Goal: Task Accomplishment & Management: Manage account settings

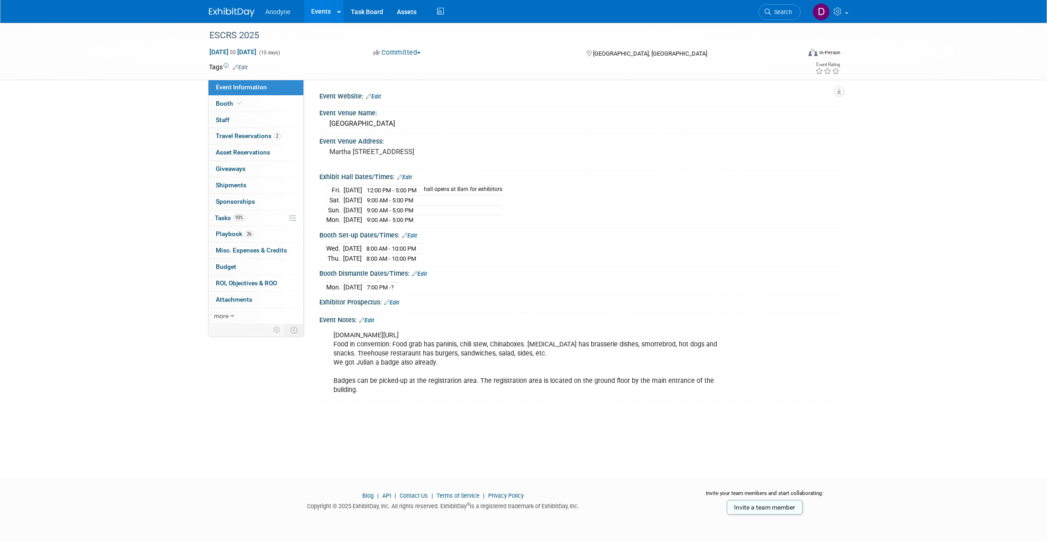
click at [238, 16] on img at bounding box center [232, 12] width 46 height 9
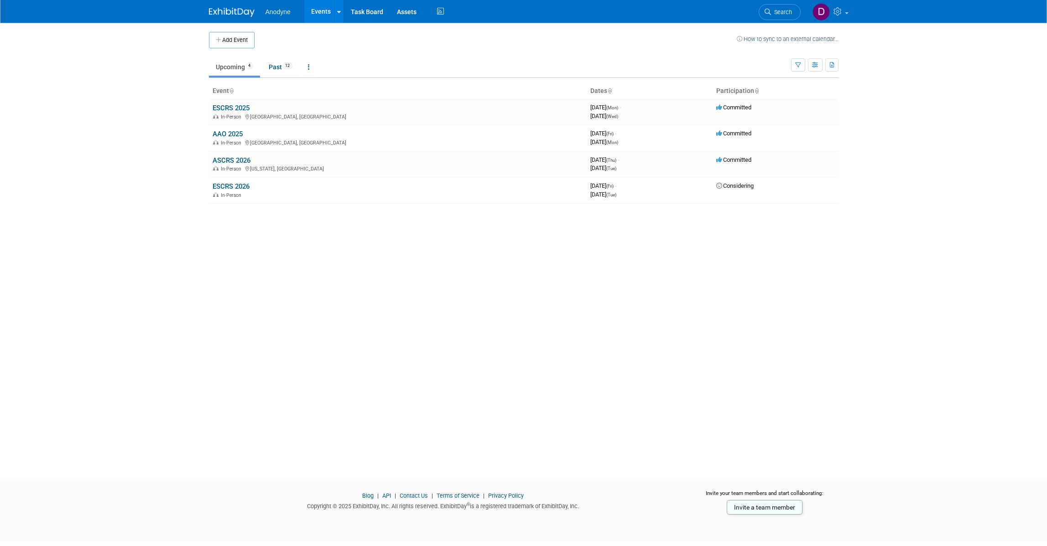
click at [224, 130] on link "AAO 2025" at bounding box center [228, 134] width 30 height 8
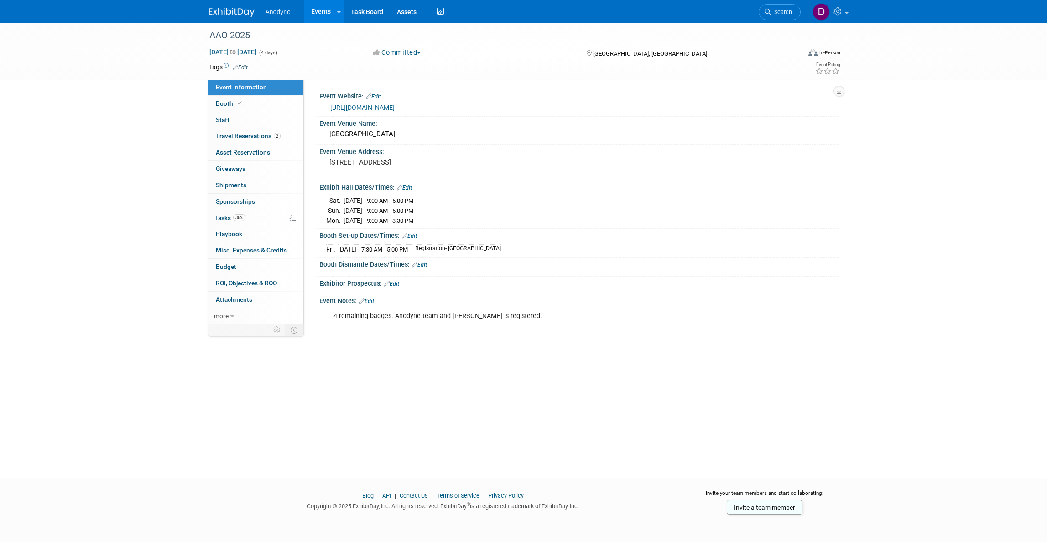
click at [373, 302] on link "Edit" at bounding box center [366, 301] width 15 height 6
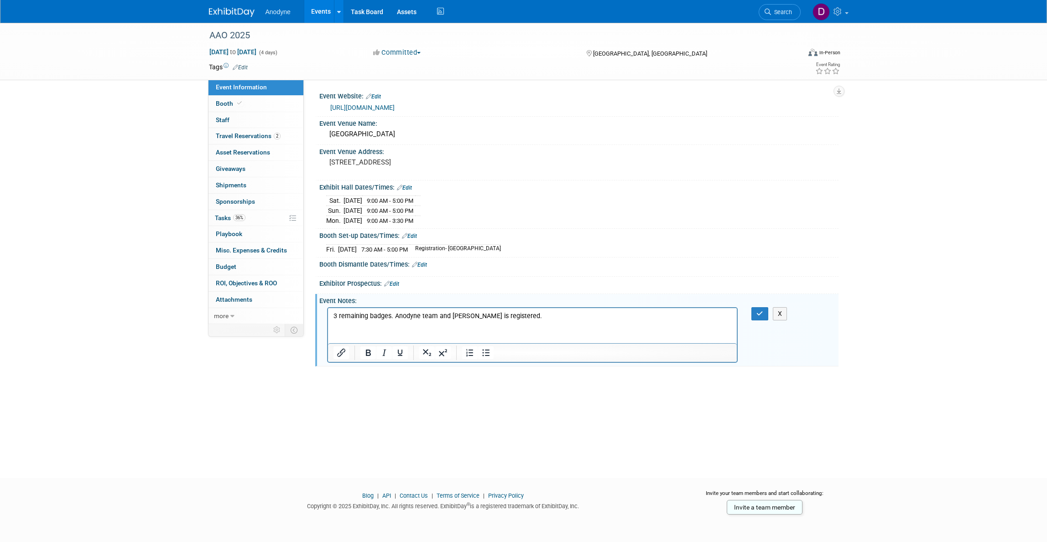
click at [463, 313] on p "3 remaining badges. Anodyne team and Gary is registered." at bounding box center [532, 316] width 399 height 9
click at [760, 317] on icon "button" at bounding box center [759, 314] width 7 height 6
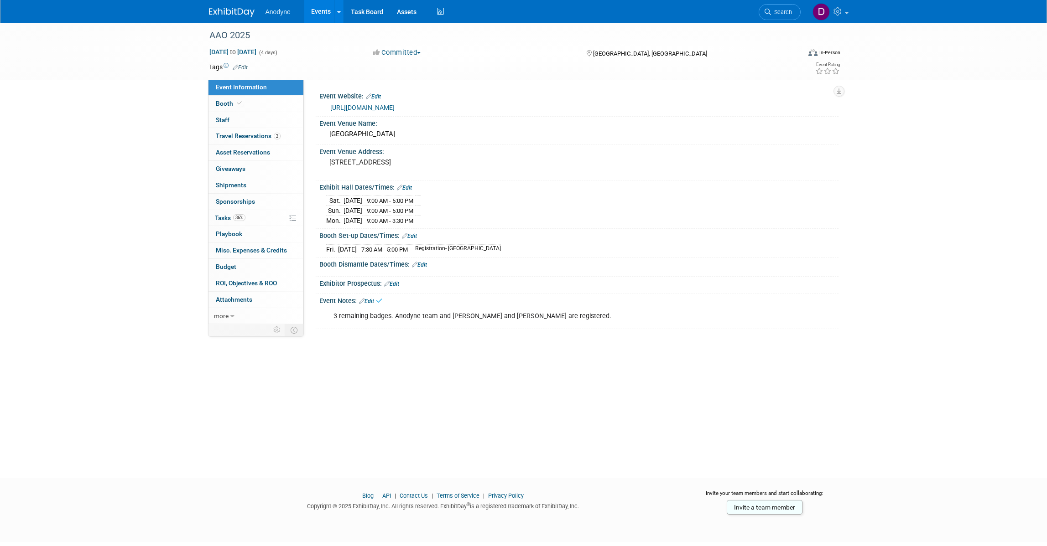
click at [243, 15] on img at bounding box center [232, 12] width 46 height 9
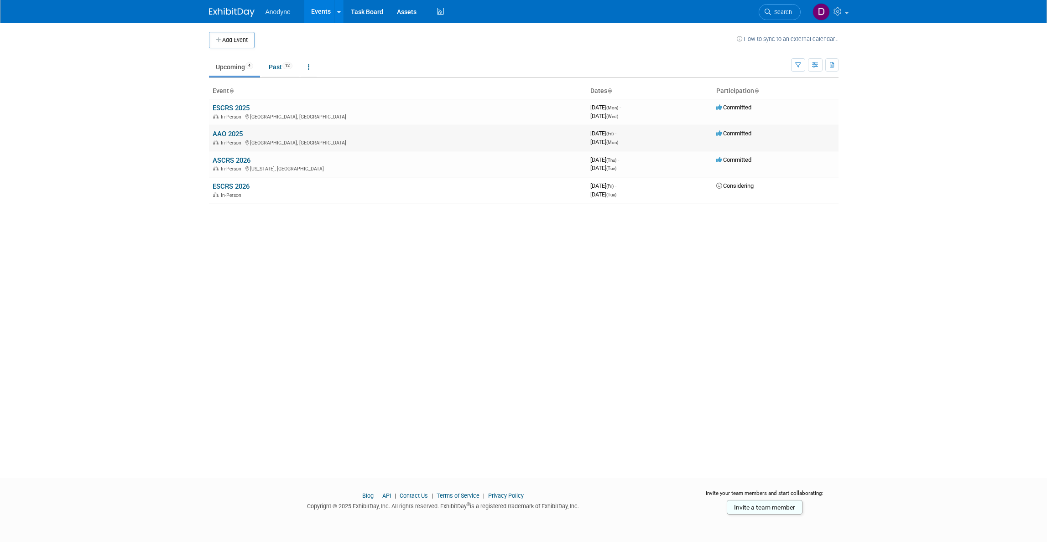
click at [236, 130] on link "AAO 2025" at bounding box center [228, 134] width 30 height 8
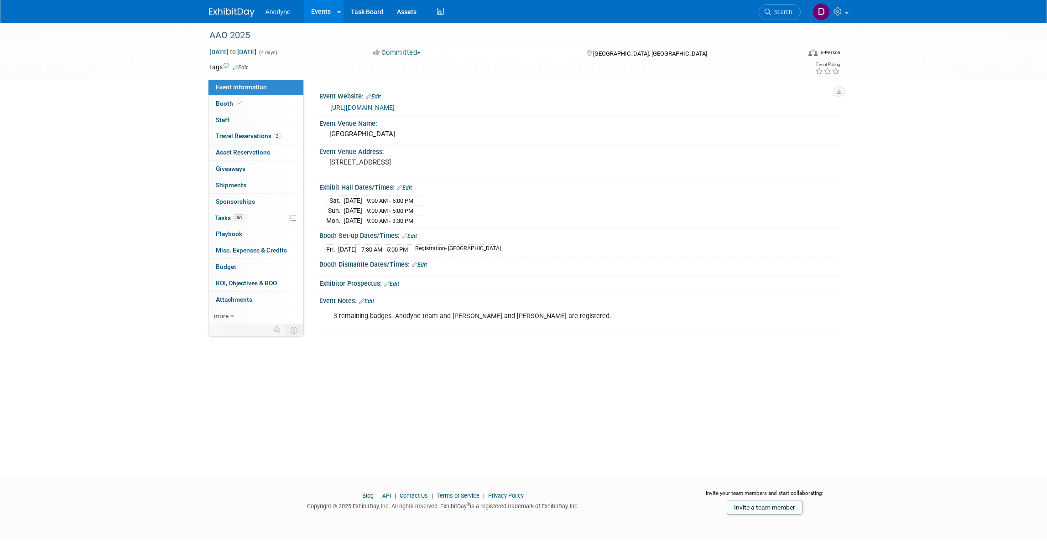
click at [247, 16] on img at bounding box center [232, 12] width 46 height 9
